Goal: Task Accomplishment & Management: Manage account settings

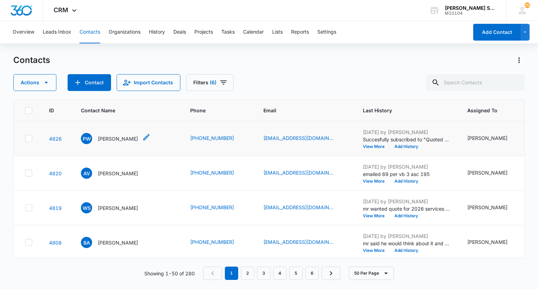
click at [114, 143] on p "[PERSON_NAME]" at bounding box center [118, 138] width 40 height 7
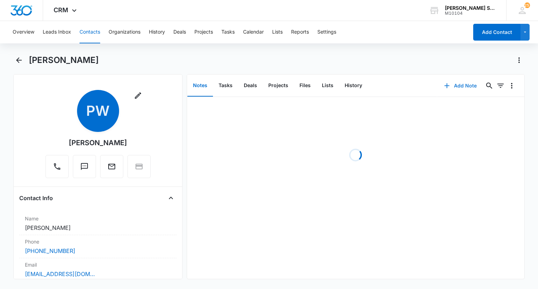
click at [458, 87] on button "Add Note" at bounding box center [460, 85] width 47 height 17
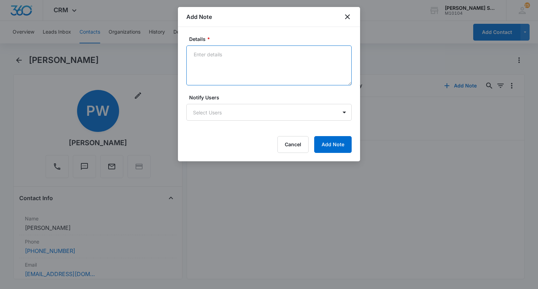
click at [241, 63] on textarea "Details *" at bounding box center [268, 66] width 165 height 40
type textarea "wants mowing only"
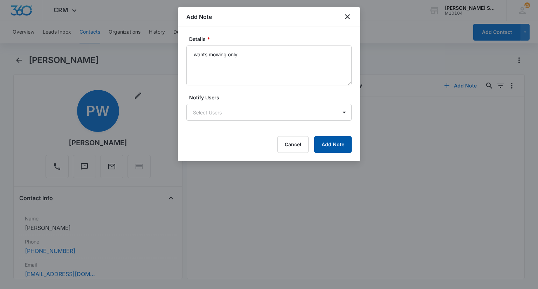
click at [331, 144] on button "Add Note" at bounding box center [332, 144] width 37 height 17
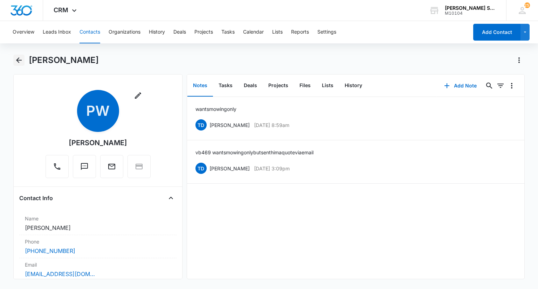
click at [16, 60] on icon "Back" at bounding box center [19, 60] width 8 height 8
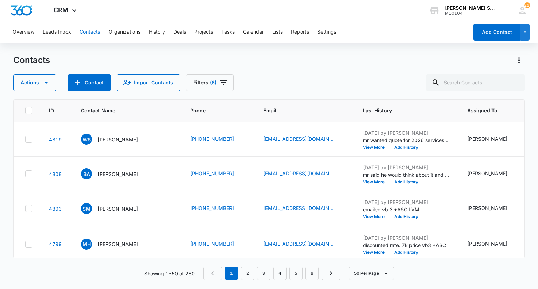
scroll to position [70, 0]
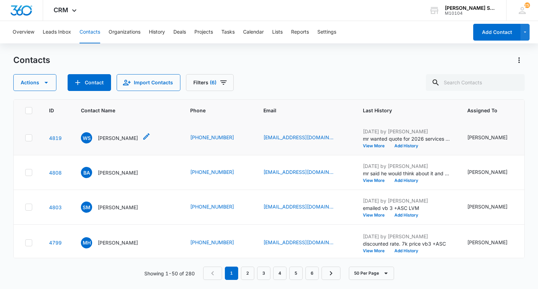
click at [116, 142] on p "[PERSON_NAME]" at bounding box center [118, 137] width 40 height 7
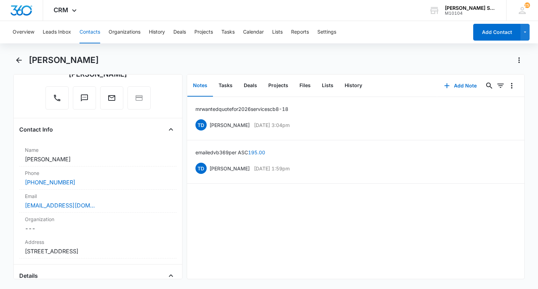
scroll to position [70, 0]
